Goal: Task Accomplishment & Management: Use online tool/utility

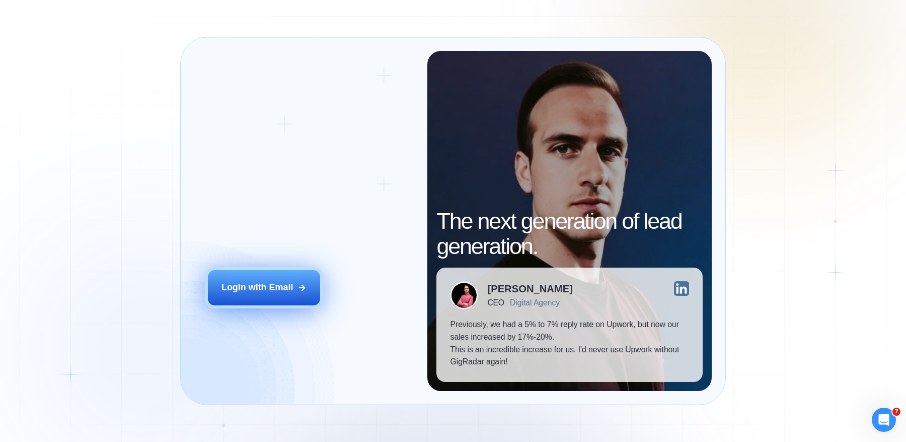
click at [253, 294] on button "Login with Email" at bounding box center [264, 287] width 112 height 35
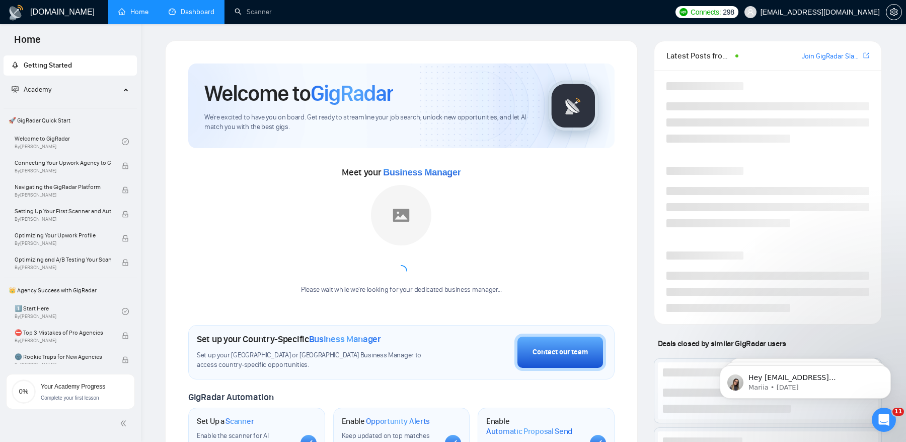
click at [189, 14] on link "Dashboard" at bounding box center [192, 12] width 46 height 9
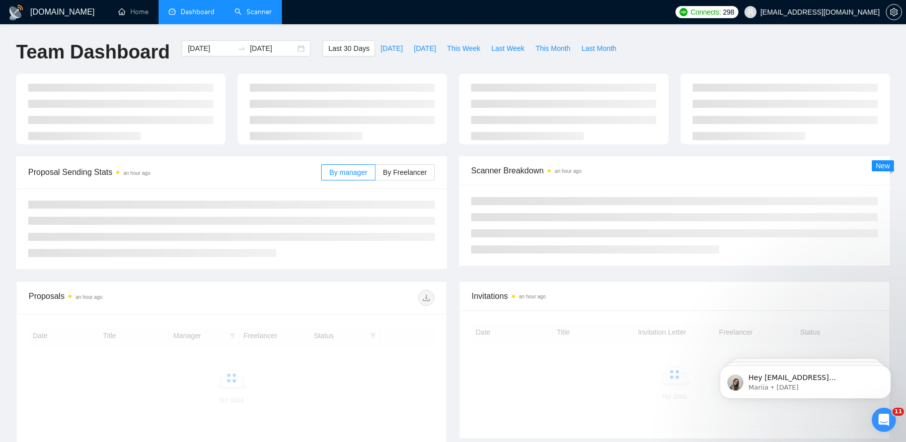
click at [241, 10] on link "Scanner" at bounding box center [253, 12] width 37 height 9
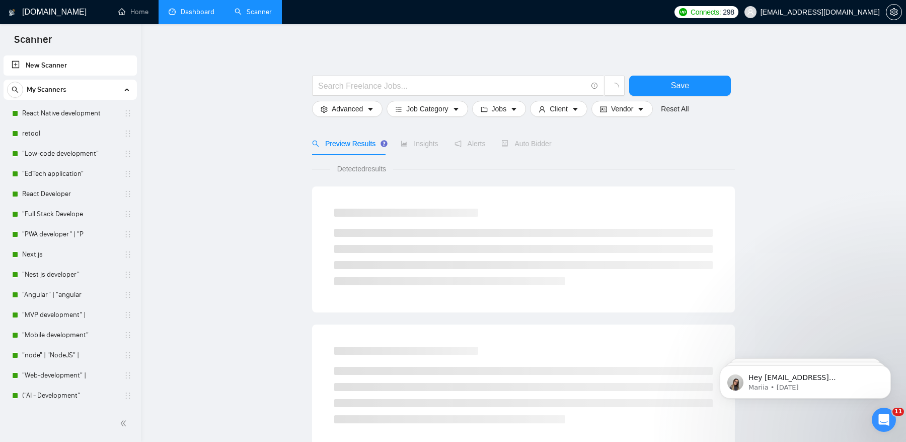
click at [191, 16] on link "Dashboard" at bounding box center [192, 12] width 46 height 9
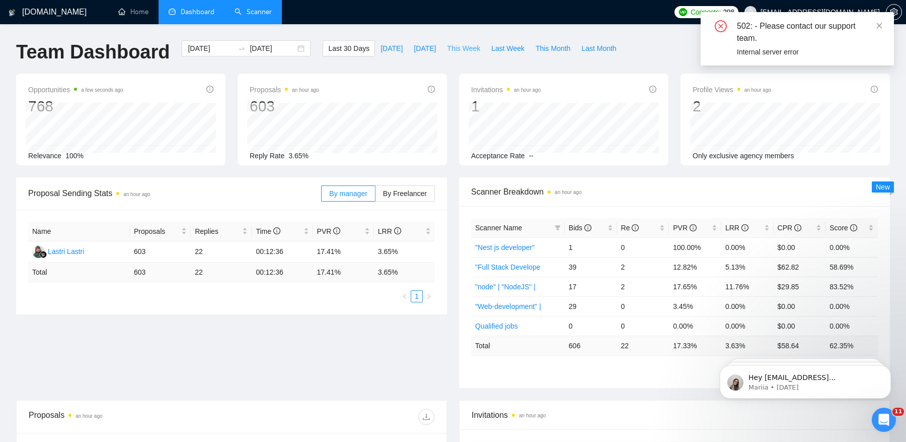
click at [463, 53] on span "This Week" at bounding box center [463, 48] width 33 height 11
type input "[DATE]"
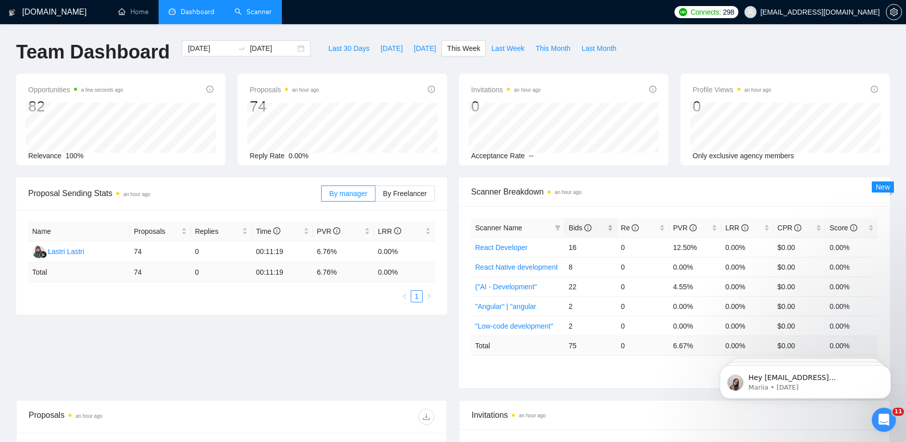
click at [580, 229] on span "Bids" at bounding box center [580, 228] width 23 height 8
click at [536, 245] on link "("AI - Development"" at bounding box center [506, 247] width 62 height 8
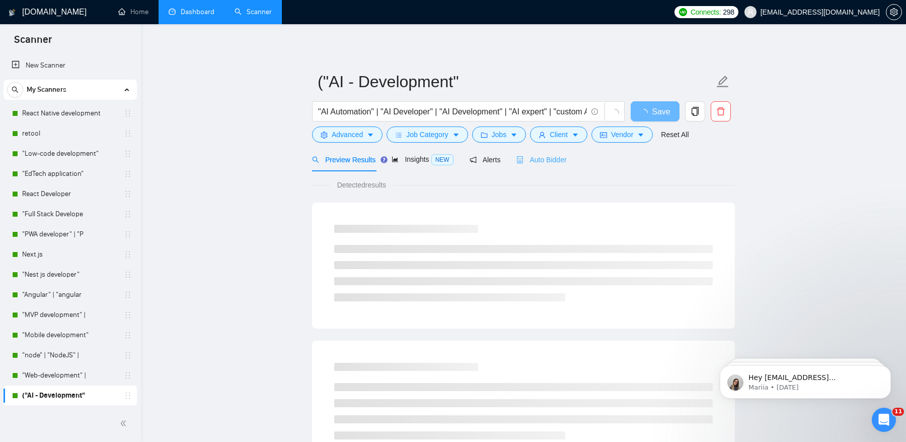
click at [548, 165] on div "Auto Bidder" at bounding box center [542, 160] width 50 height 24
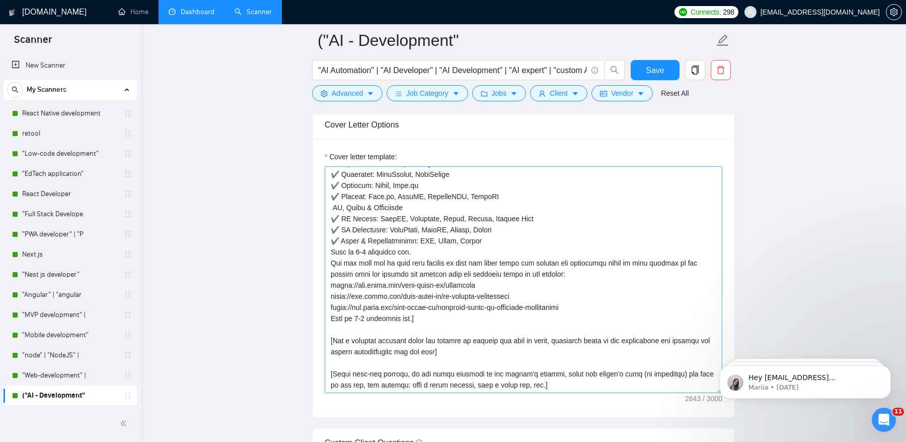
scroll to position [219, 0]
